Goal: Transaction & Acquisition: Purchase product/service

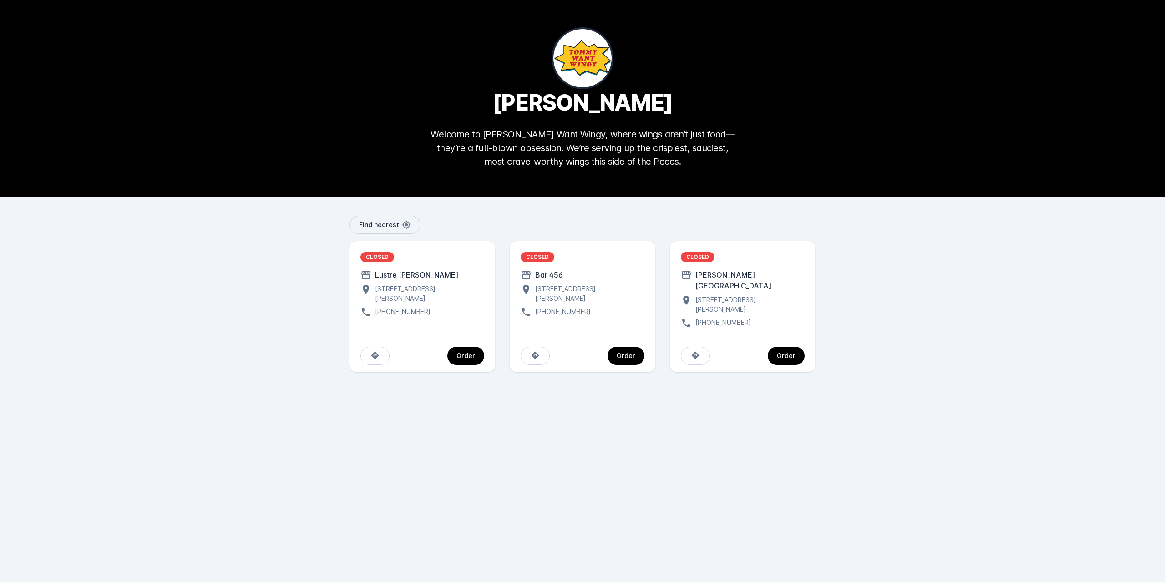
click at [378, 258] on div "CLOSED" at bounding box center [378, 257] width 34 height 10
click at [470, 353] on div "Order" at bounding box center [466, 356] width 19 height 6
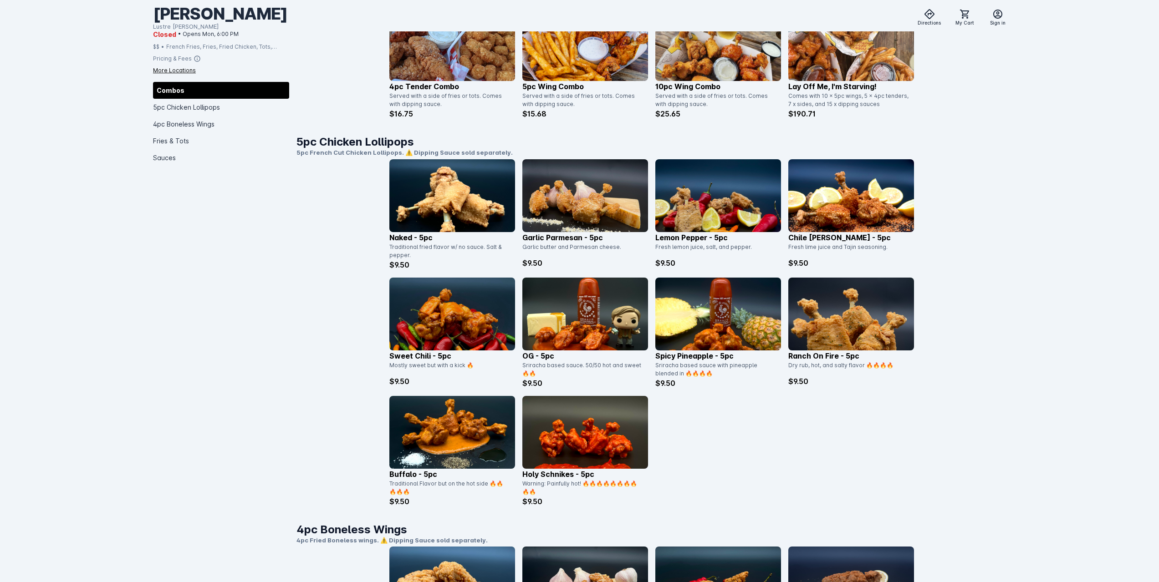
scroll to position [242, 0]
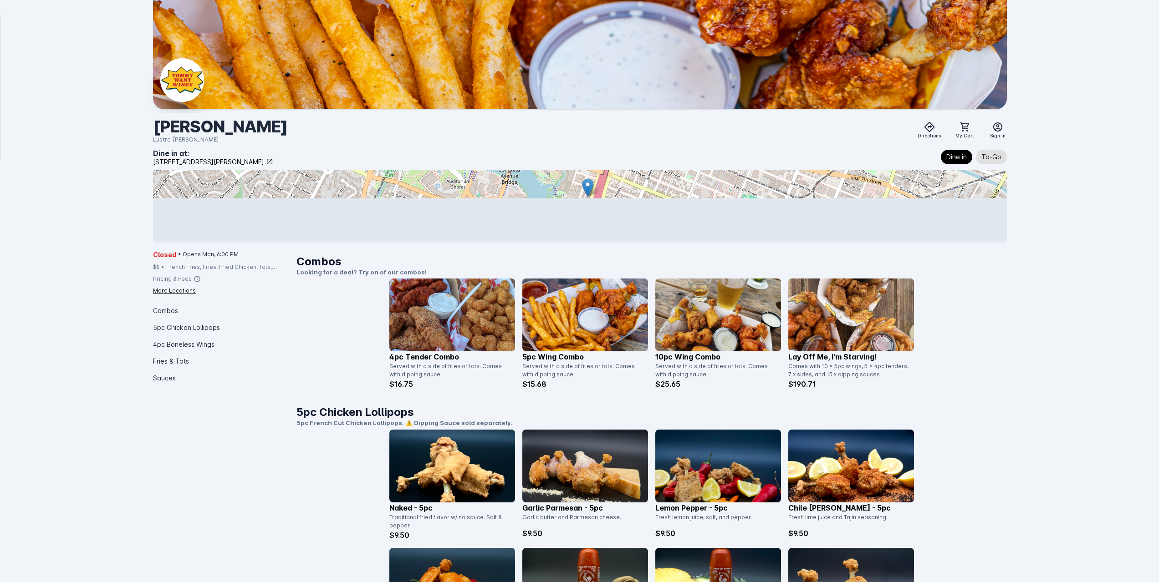
drag, startPoint x: 610, startPoint y: 216, endPoint x: 607, endPoint y: 154, distance: 62.0
click at [607, 154] on div "Dine in at: [STREET_ADDRESS][PERSON_NAME] Dine in To-Go" at bounding box center [580, 195] width 854 height 95
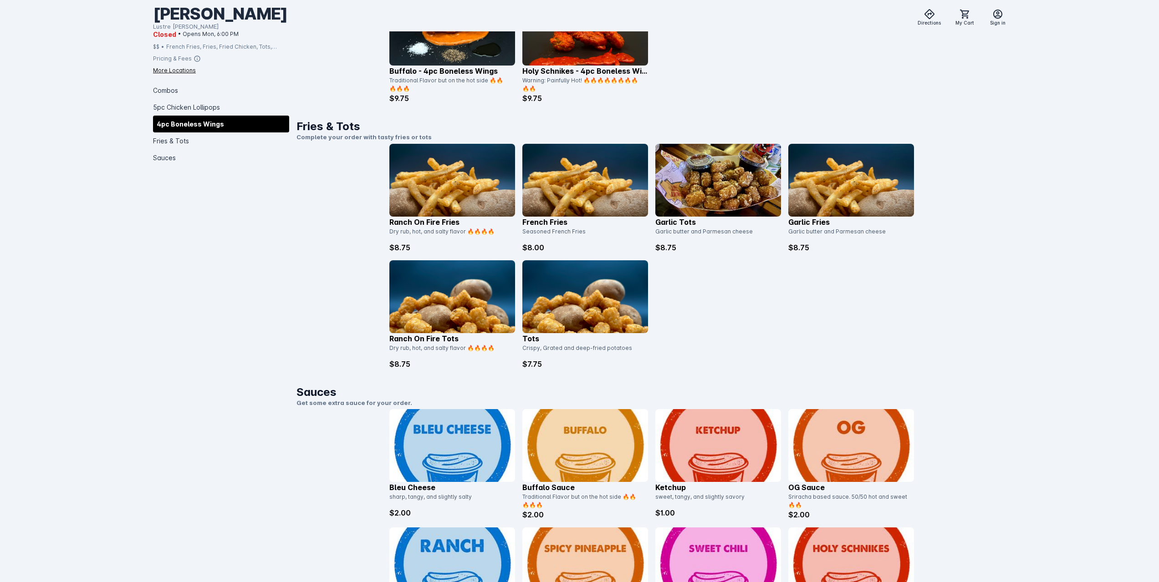
scroll to position [1093, 0]
